Goal: Task Accomplishment & Management: Use online tool/utility

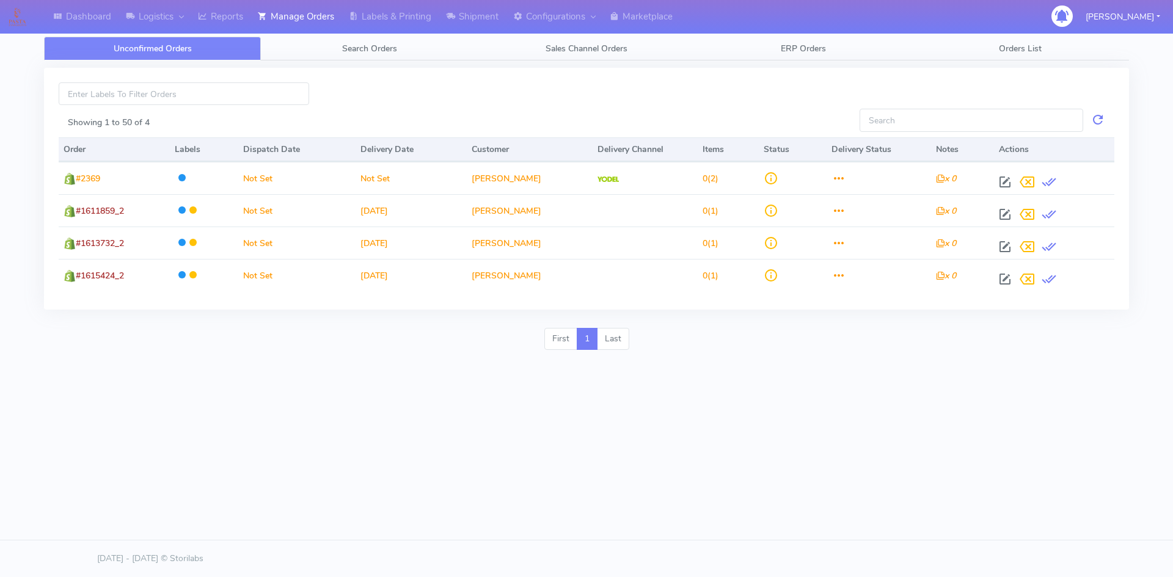
click at [444, 79] on div "Showing 1 to 50 of 4 Order Labels Dispatch Date Delivery Date Customer Delivery…" at bounding box center [586, 189] width 1085 height 242
click at [378, 43] on span "Search Orders" at bounding box center [369, 49] width 55 height 12
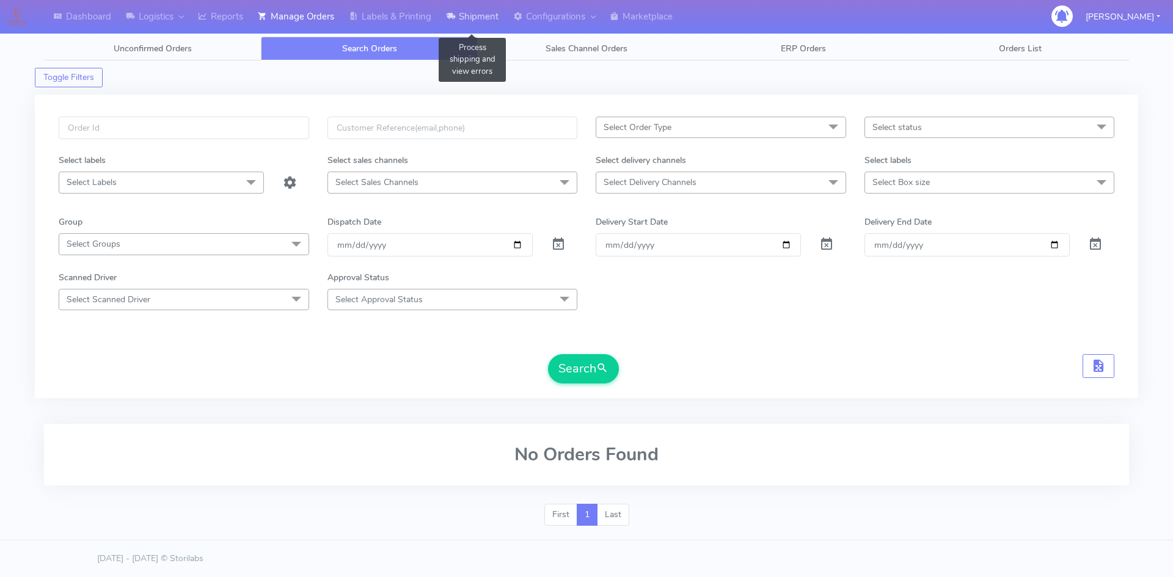
click at [498, 23] on link "Shipment" at bounding box center [471, 17] width 67 height 34
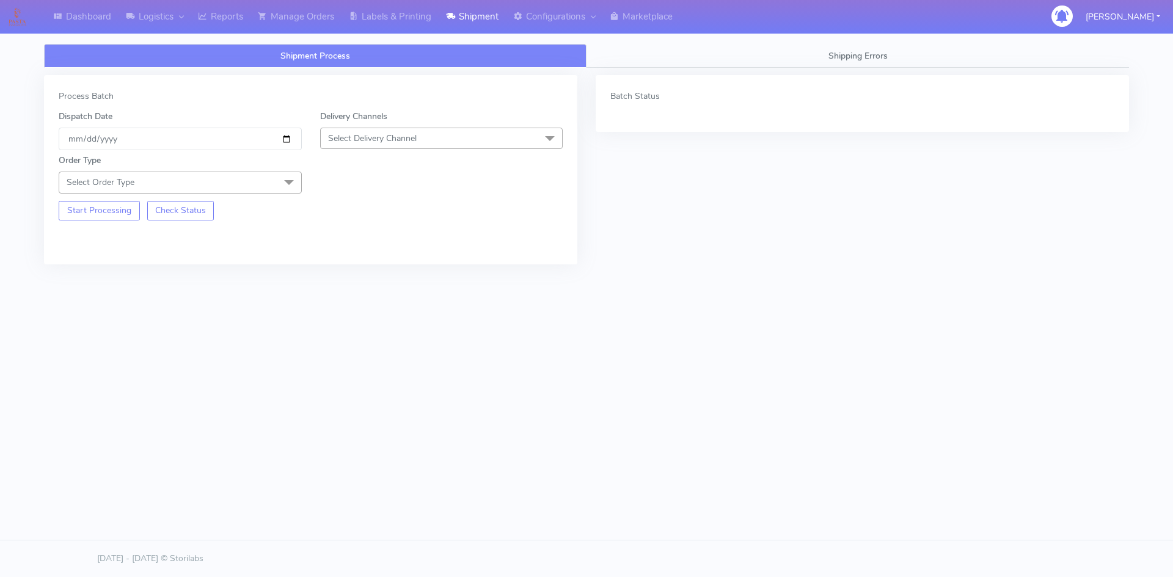
click at [380, 137] on span "Select Delivery Channel" at bounding box center [372, 139] width 89 height 12
drag, startPoint x: 363, startPoint y: 210, endPoint x: 342, endPoint y: 211, distance: 20.8
click at [363, 211] on div "OnFleet" at bounding box center [442, 215] width 230 height 13
click at [266, 184] on span "Select Order Type" at bounding box center [180, 182] width 243 height 21
click at [103, 239] on div "Meal" at bounding box center [180, 239] width 230 height 13
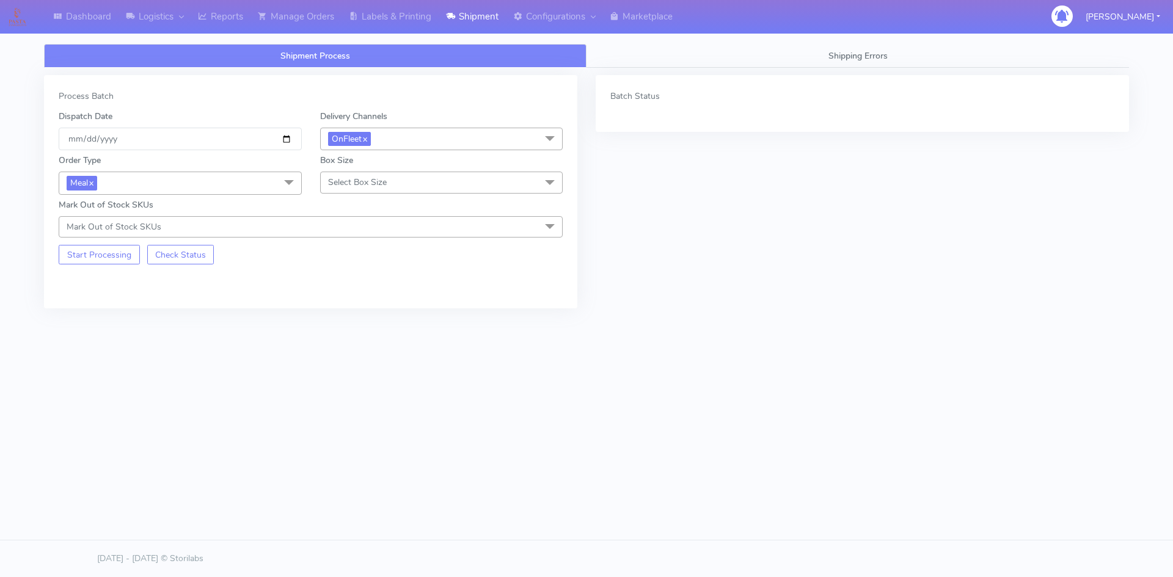
click at [449, 174] on span "Select Box Size" at bounding box center [441, 182] width 243 height 21
click at [378, 242] on div "Small" at bounding box center [442, 239] width 230 height 13
click at [101, 252] on button "Start Processing" at bounding box center [99, 255] width 81 height 20
